Goal: Information Seeking & Learning: Learn about a topic

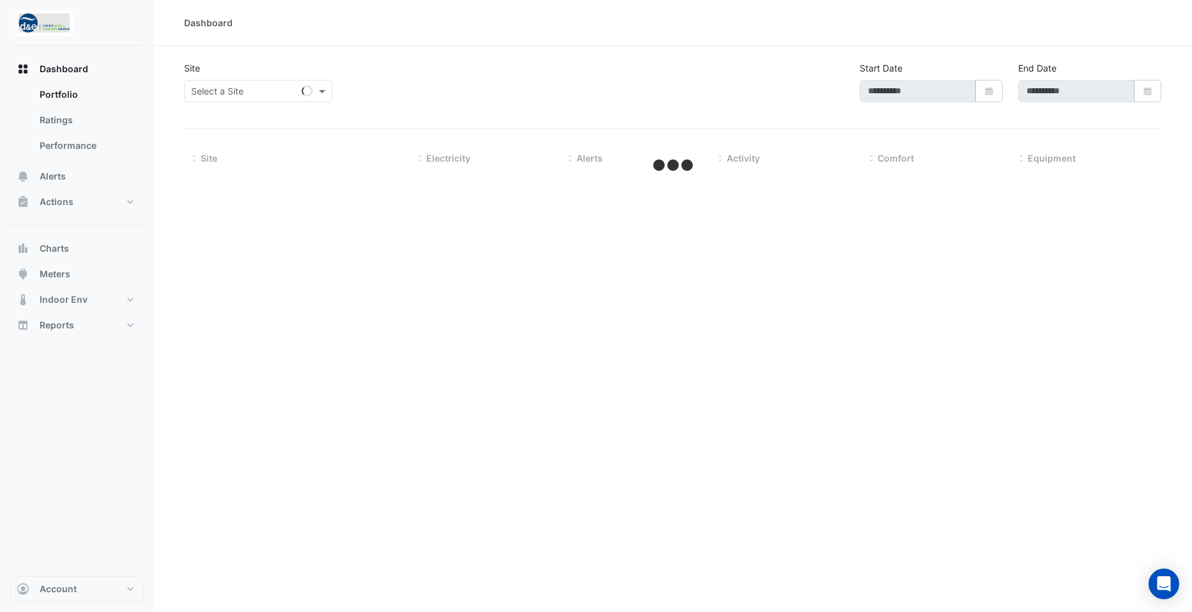
type input "**********"
select select "**"
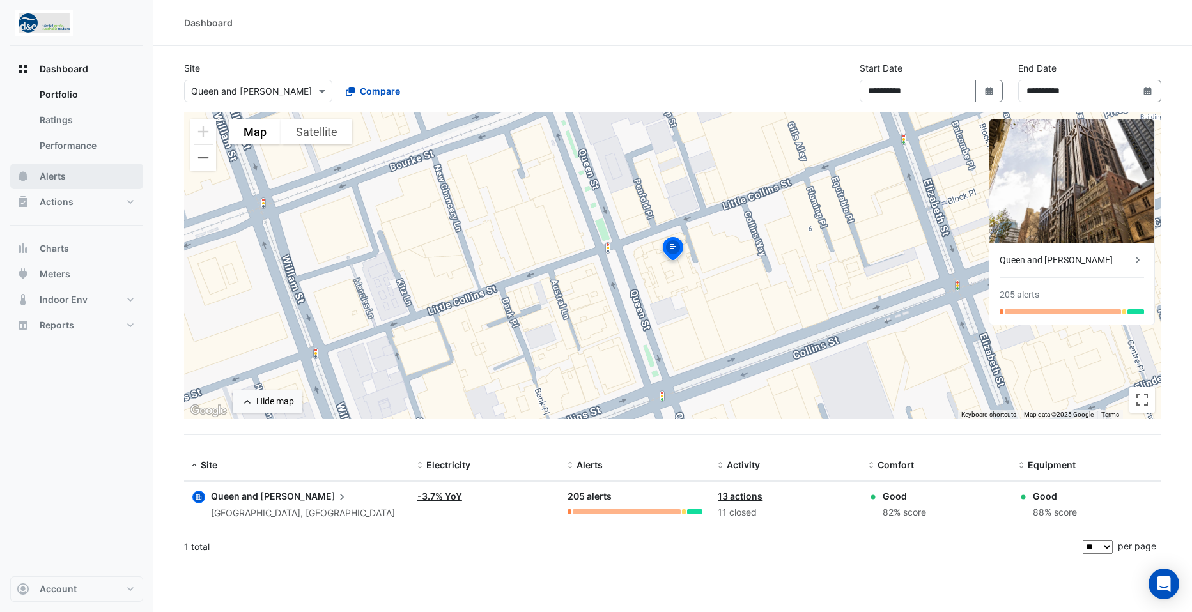
click at [52, 169] on button "Alerts" at bounding box center [76, 177] width 133 height 26
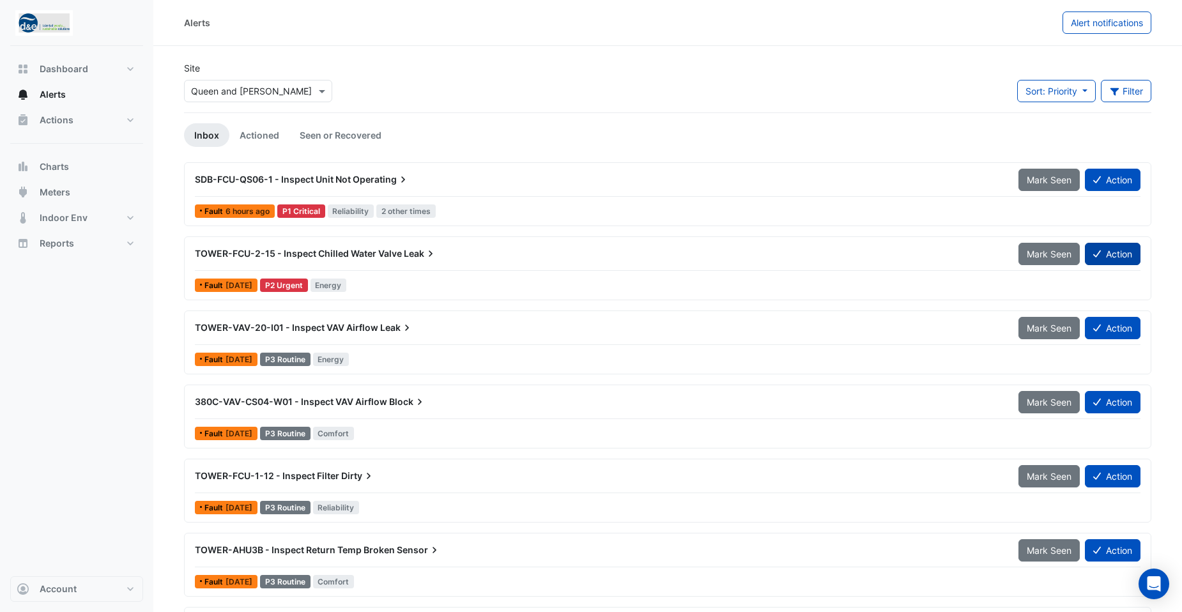
click at [1113, 249] on button "Action" at bounding box center [1113, 254] width 56 height 22
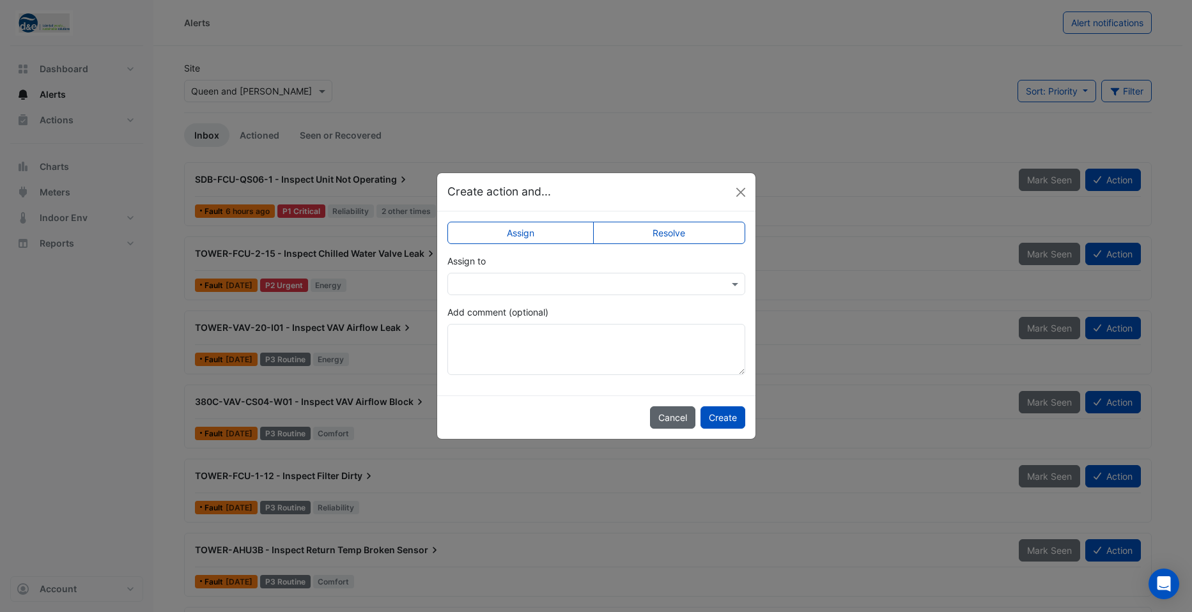
click at [673, 426] on button "Cancel" at bounding box center [672, 417] width 45 height 22
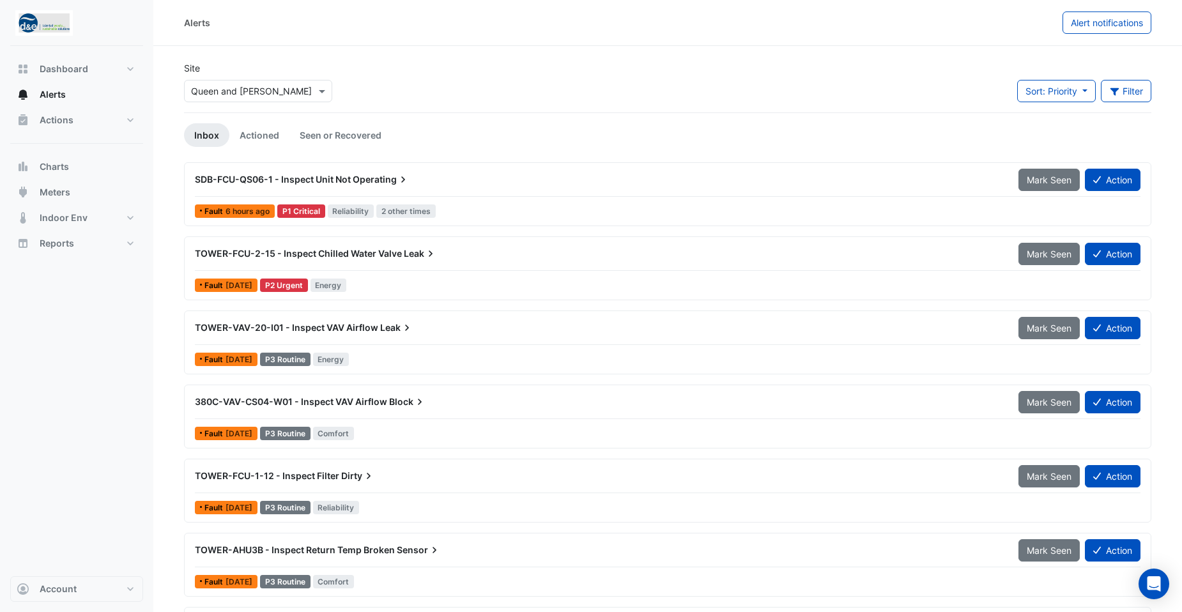
click at [371, 252] on span "TOWER-FCU-2-15 - Inspect Chilled Water Valve" at bounding box center [298, 253] width 207 height 11
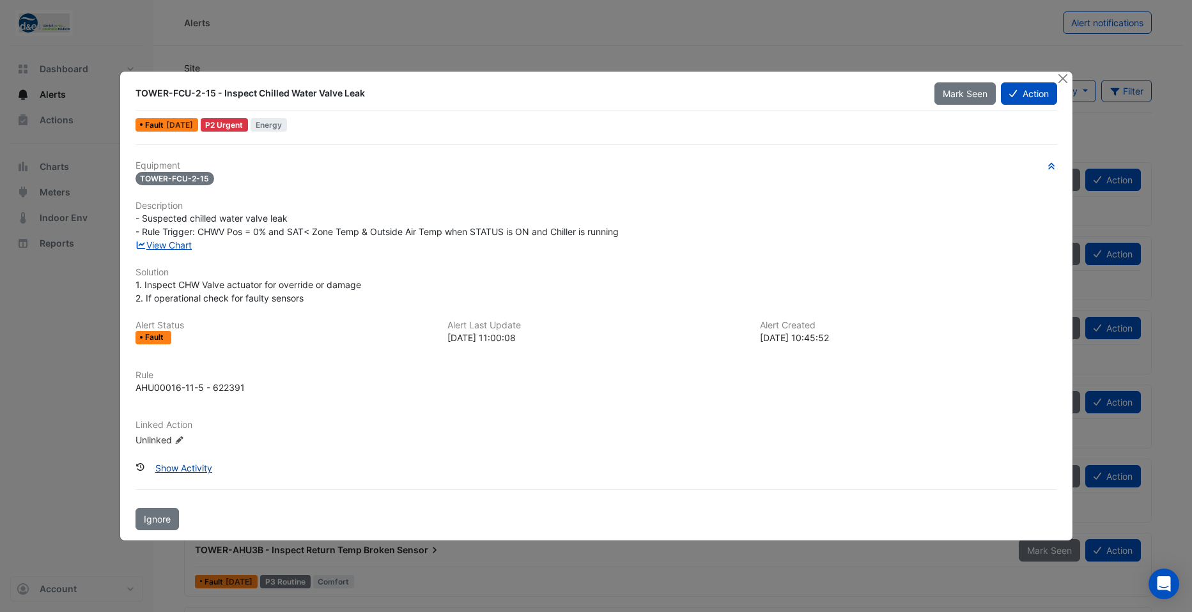
click at [183, 469] on button "Show Activity" at bounding box center [183, 468] width 73 height 22
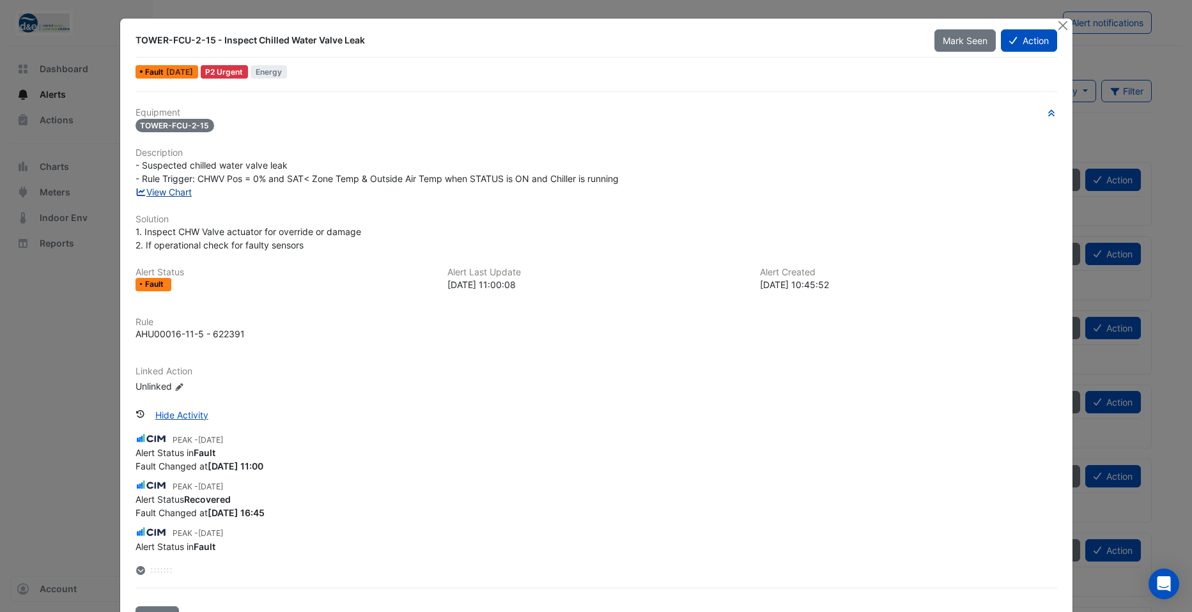
click at [173, 194] on link "View Chart" at bounding box center [163, 192] width 57 height 11
click at [1061, 27] on button "Close" at bounding box center [1062, 25] width 13 height 13
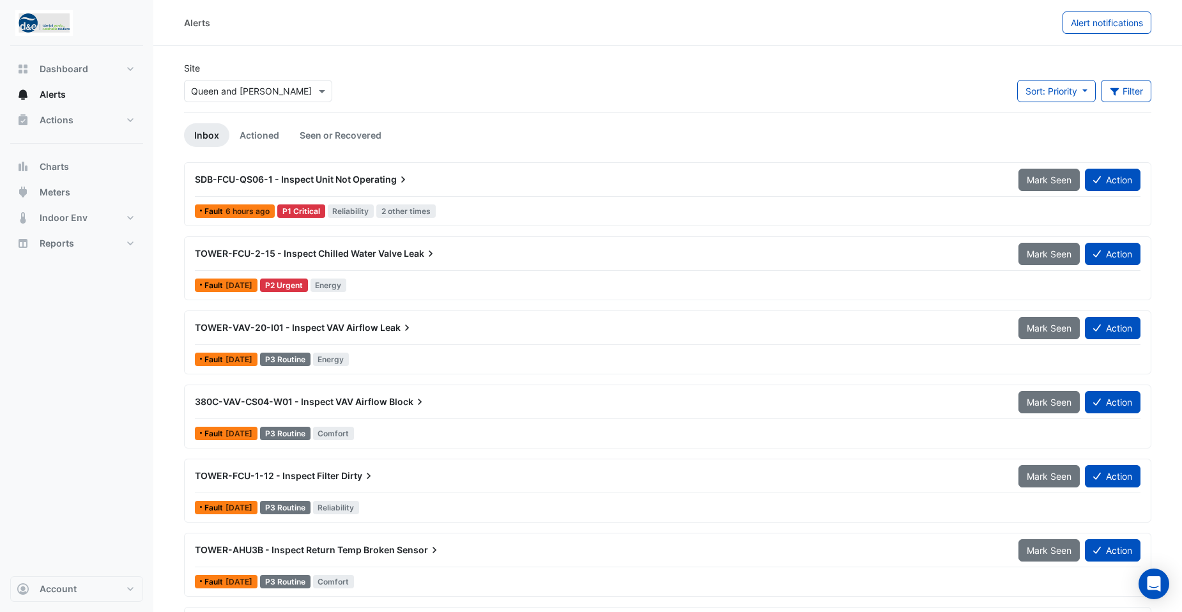
click at [468, 190] on div "SDB-FCU-QS06-1 - Inspect Unit Not Operating" at bounding box center [599, 179] width 824 height 23
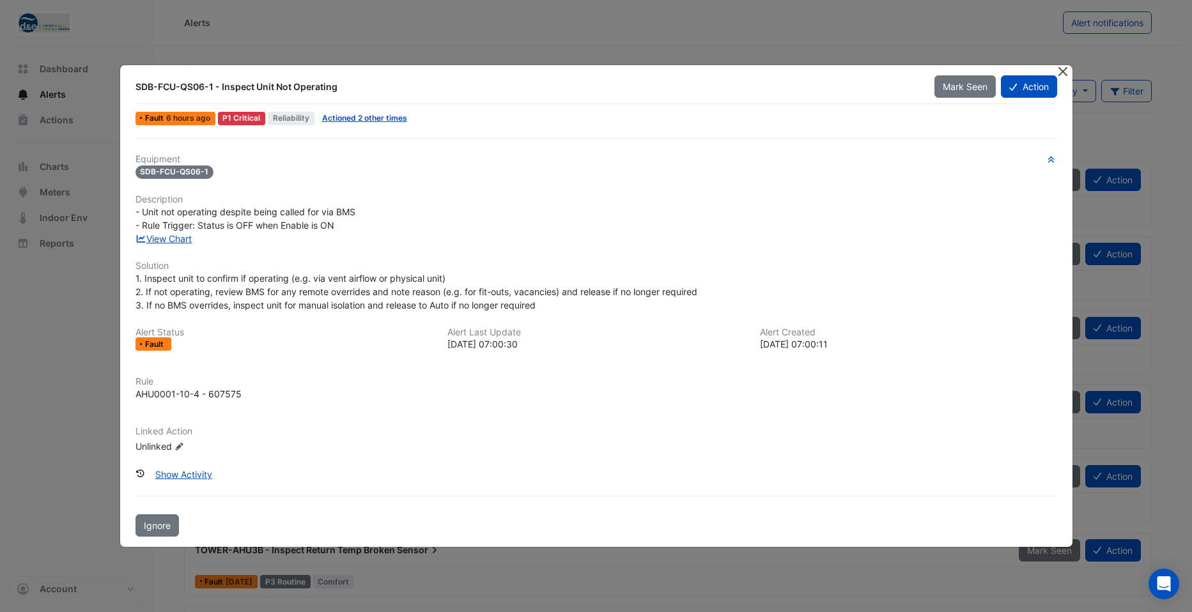
click at [1066, 73] on button "Close" at bounding box center [1062, 71] width 13 height 13
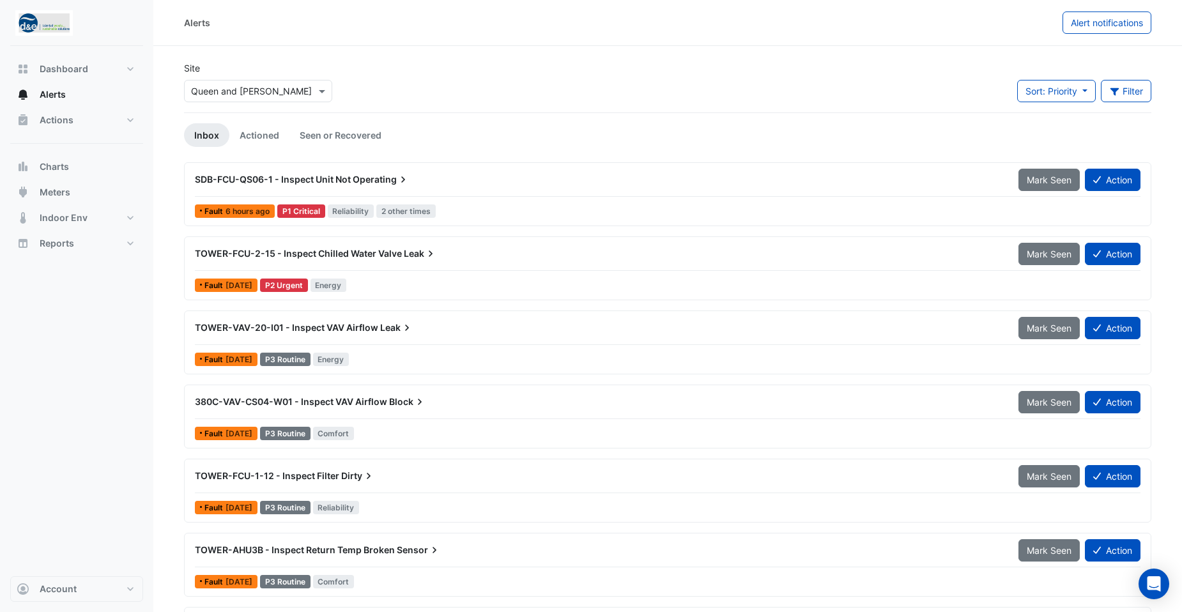
click at [409, 176] on icon at bounding box center [403, 179] width 13 height 13
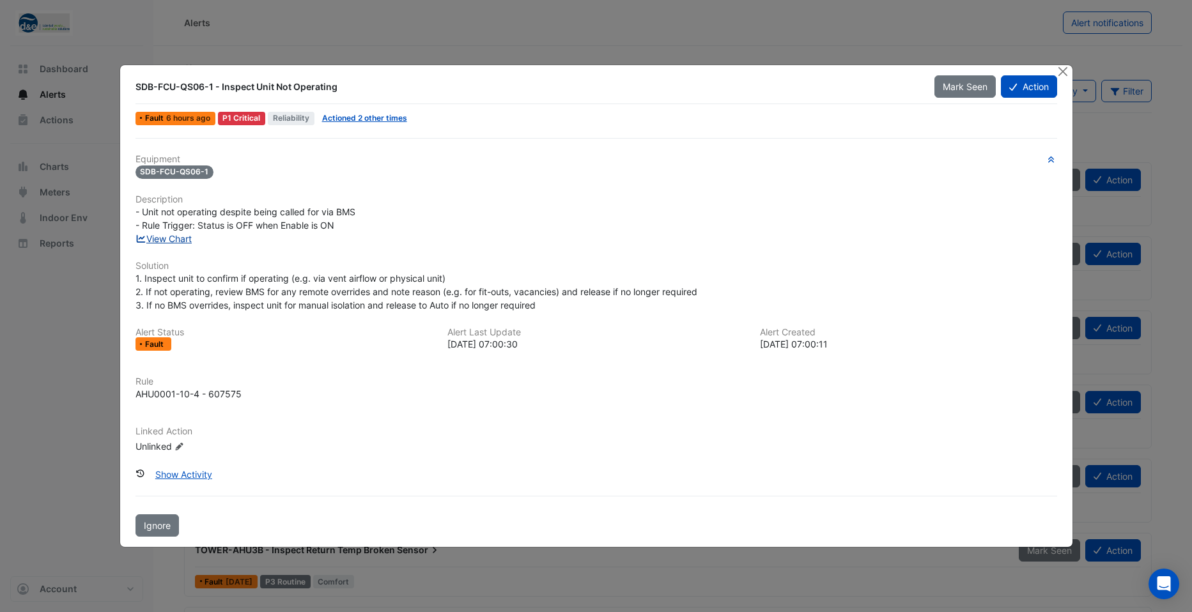
click at [166, 242] on link "View Chart" at bounding box center [163, 238] width 57 height 11
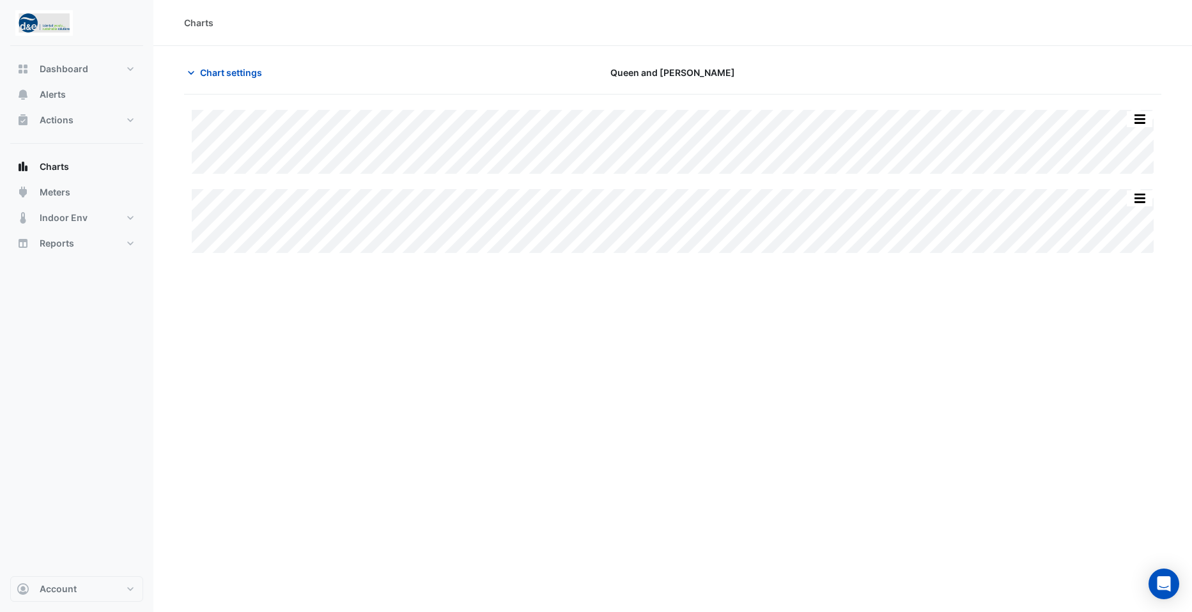
click at [466, 363] on div "Charts Chart settings Queen and Collins Split All Split None Print Save as JPEG…" at bounding box center [672, 306] width 1039 height 612
